Goal: Task Accomplishment & Management: Use online tool/utility

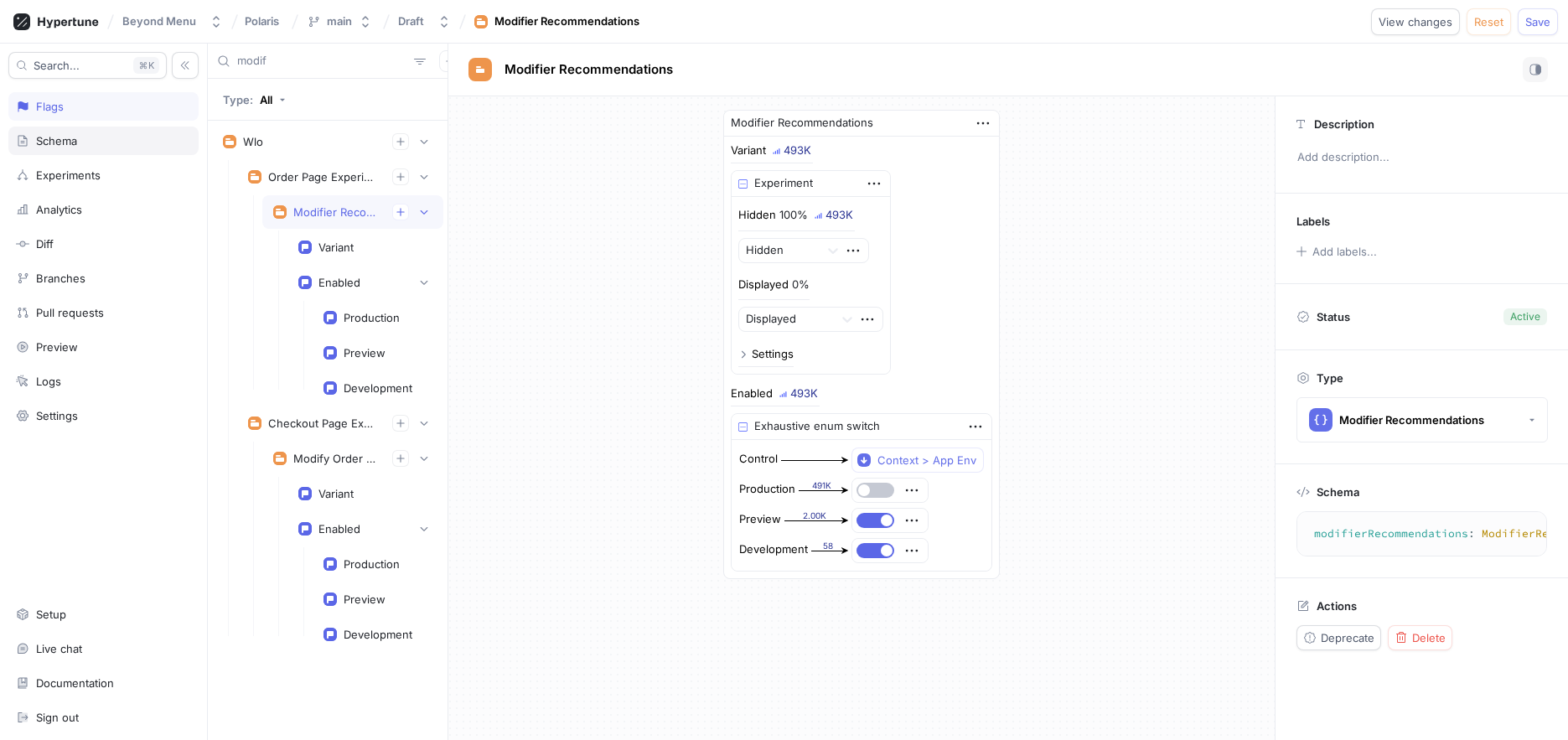
click at [108, 142] on div "Schema" at bounding box center [104, 140] width 175 height 13
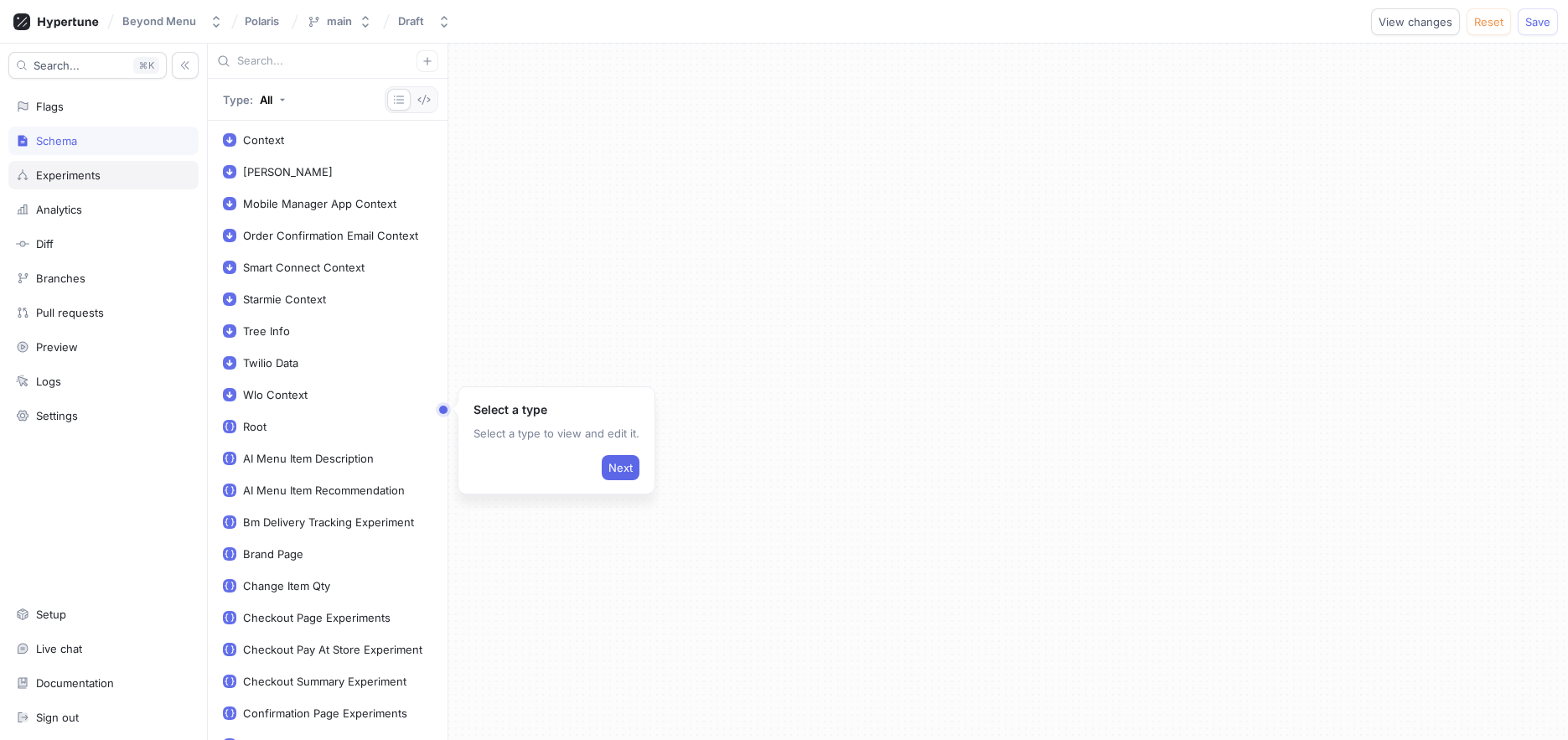
click at [60, 169] on div "Experiments" at bounding box center [68, 175] width 64 height 13
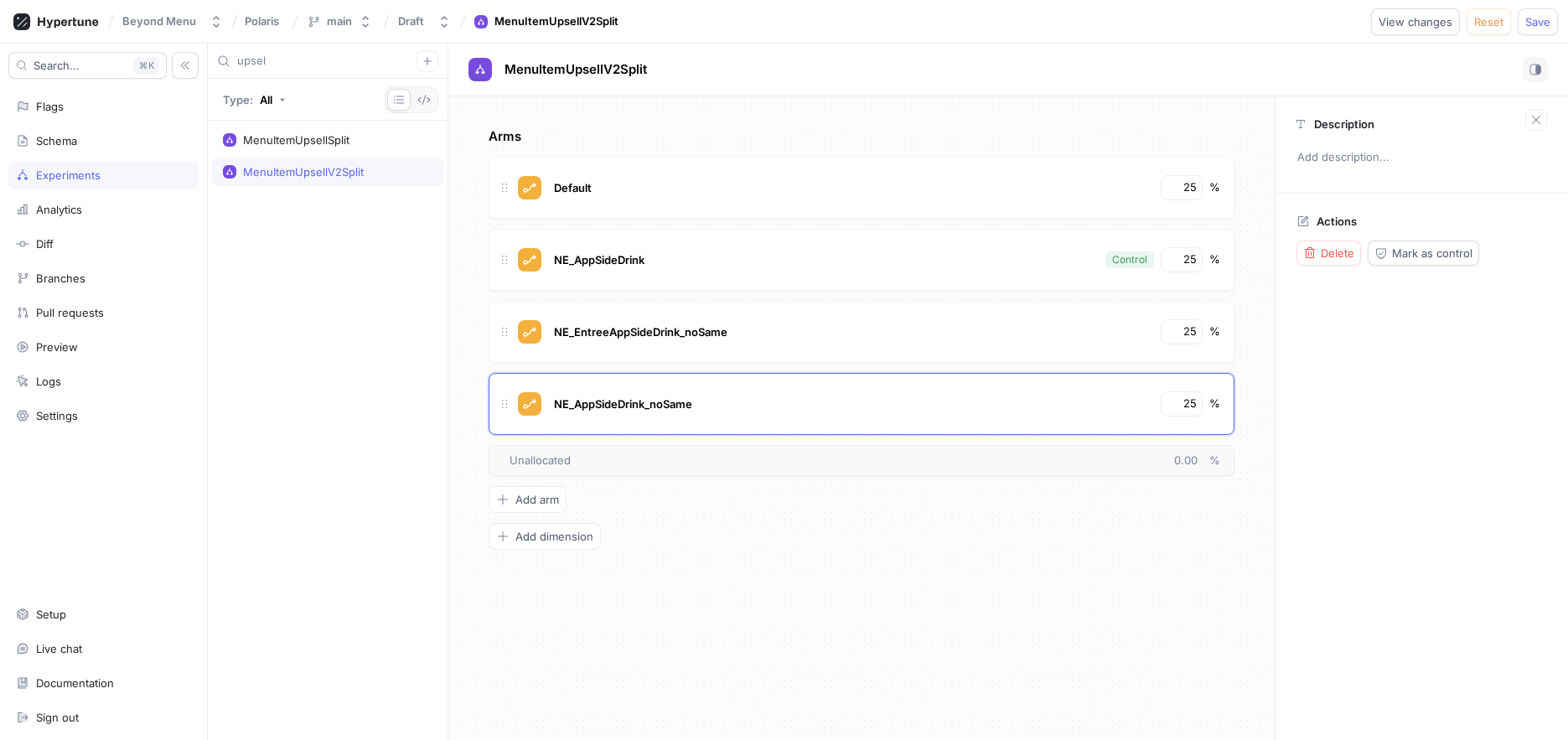
click at [288, 54] on input "upsel" at bounding box center [327, 61] width 180 height 17
type input "modi"
click at [285, 137] on div "ModifierRecommendationSplit" at bounding box center [321, 139] width 155 height 13
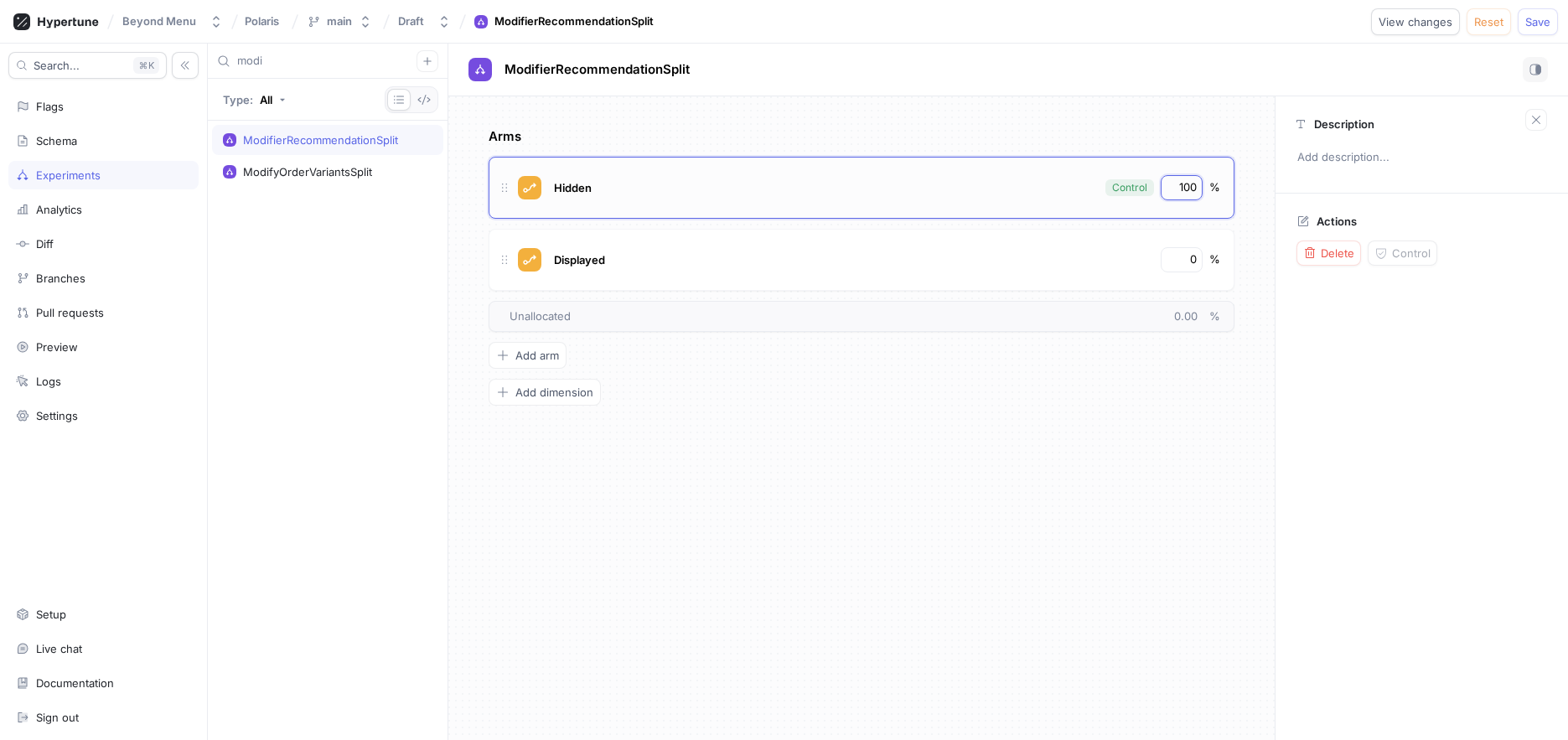
click at [1183, 188] on input "100" at bounding box center [1183, 188] width 29 height 17
type input "50"
click at [1315, 14] on button "Logic error" at bounding box center [1318, 21] width 90 height 27
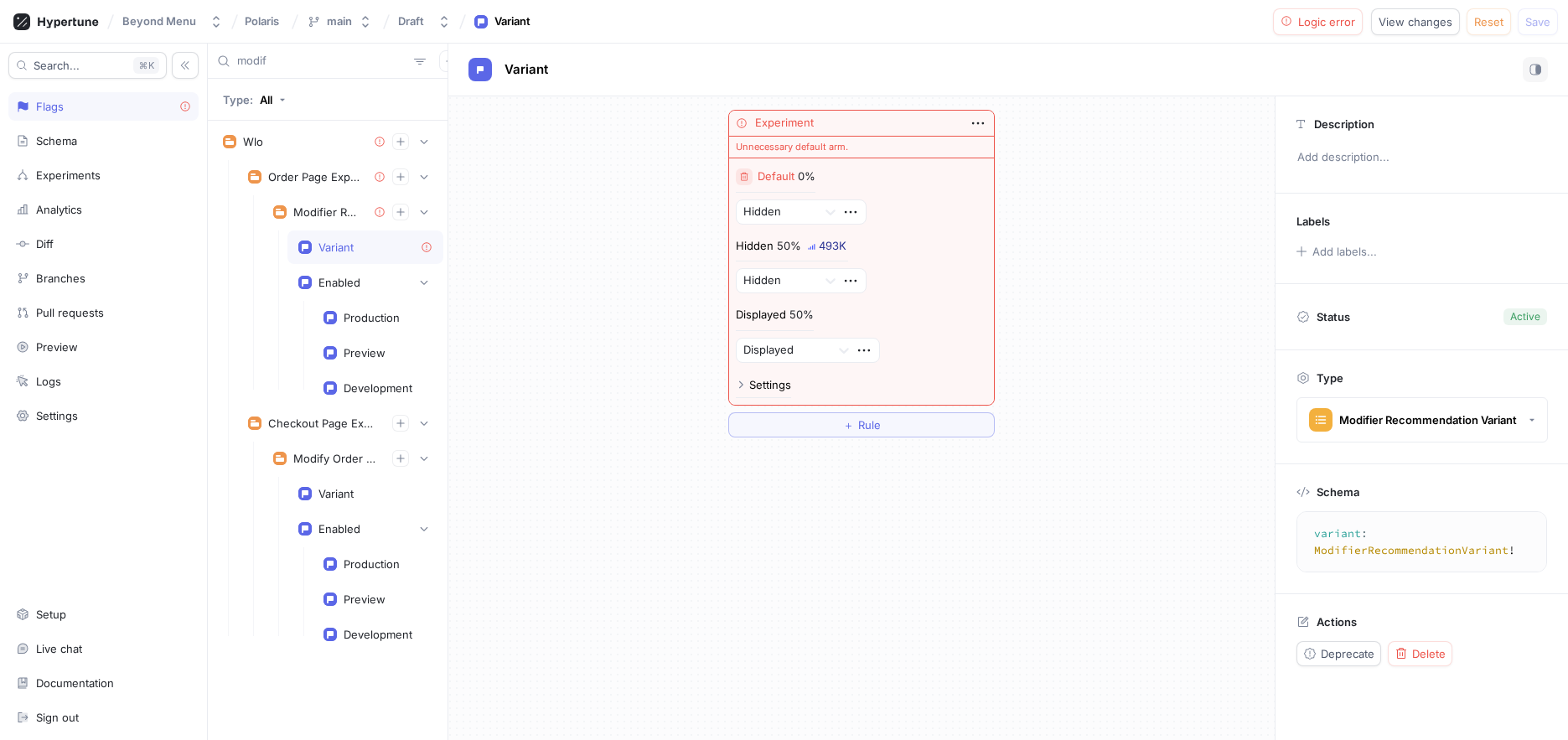
click at [746, 177] on icon "button" at bounding box center [743, 176] width 10 height 10
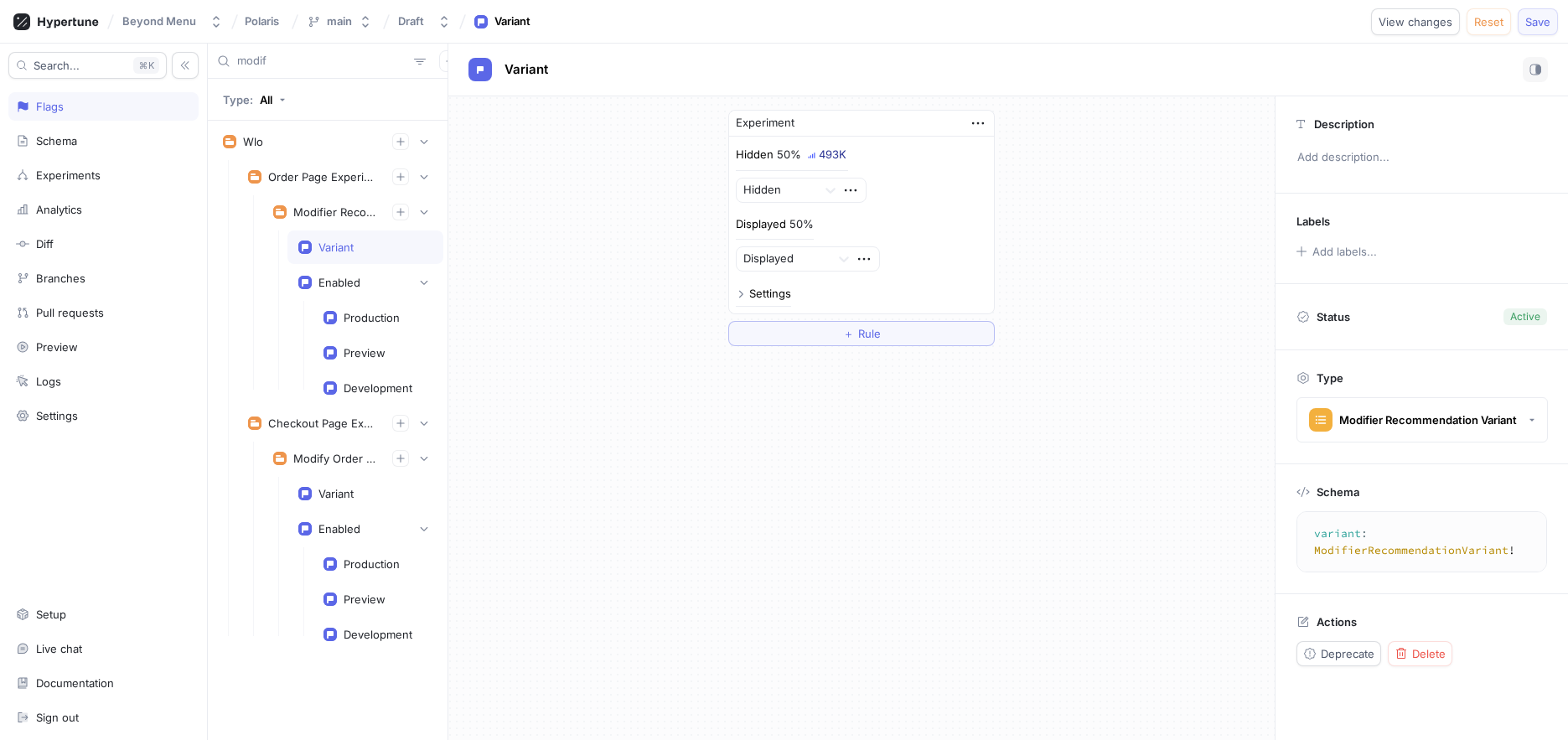
click at [1532, 18] on span "Save" at bounding box center [1538, 21] width 25 height 10
